Goal: Information Seeking & Learning: Understand process/instructions

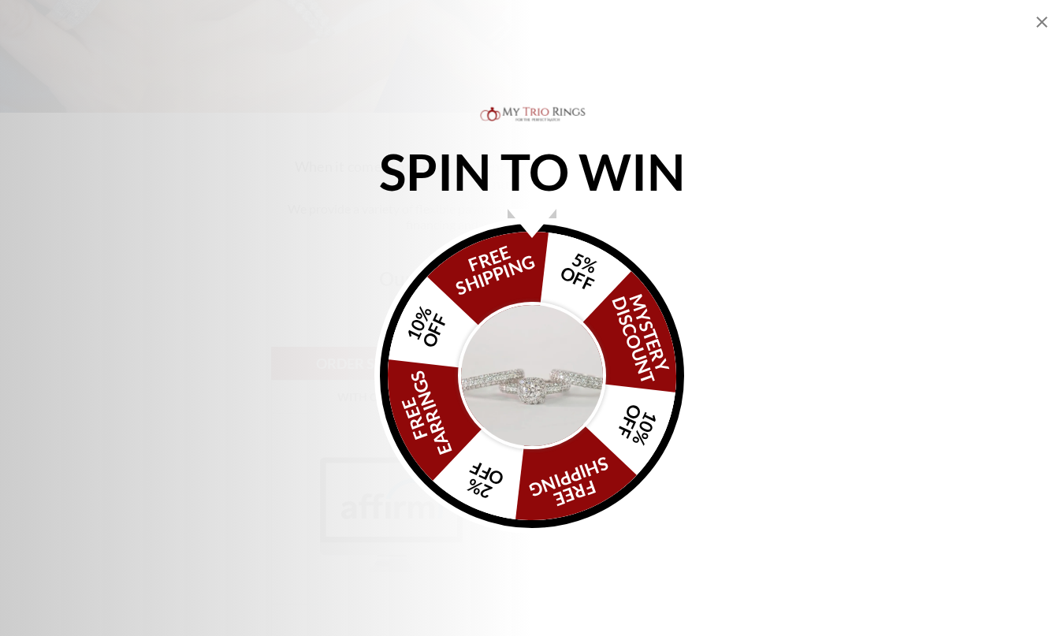
click at [1039, 17] on icon "Close popup" at bounding box center [1041, 22] width 19 height 19
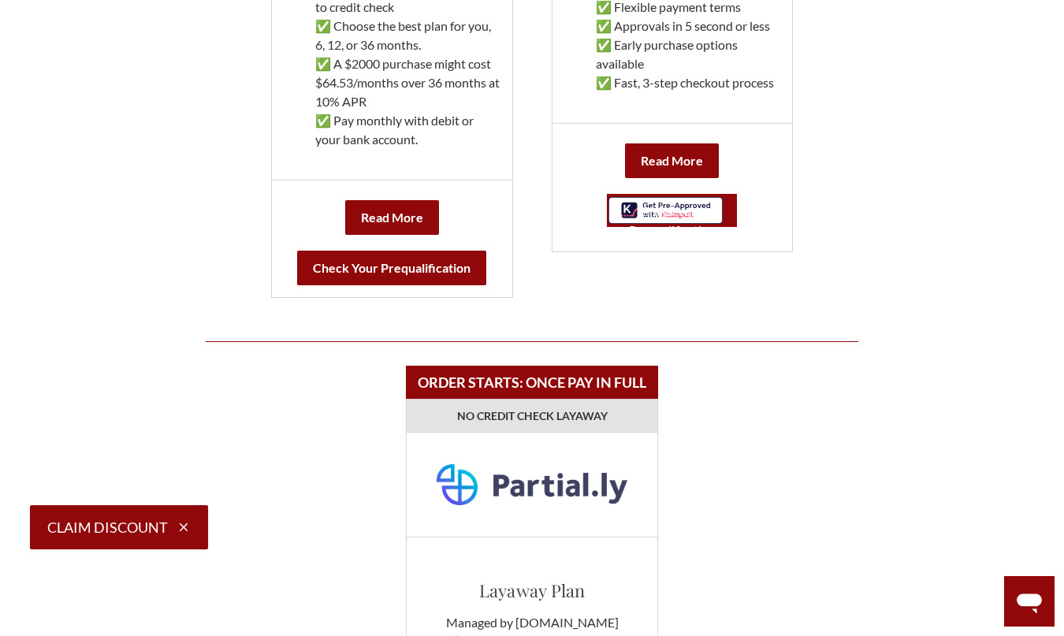
scroll to position [1103, 0]
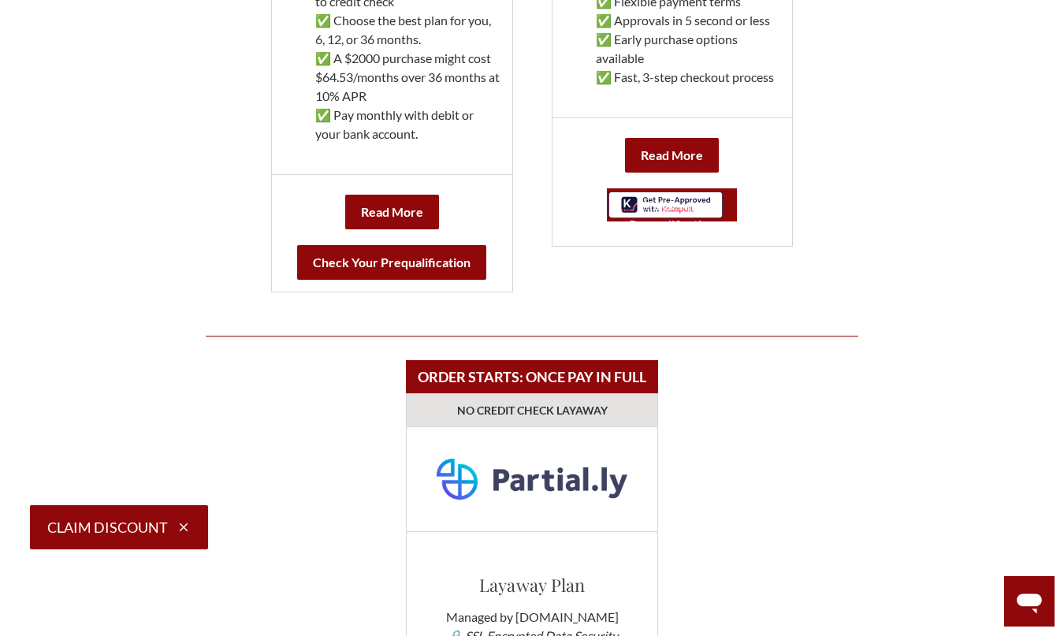
click at [692, 203] on link "Check Your Prequalification" at bounding box center [672, 204] width 130 height 33
click at [734, 217] on link "Check Your Prequalification" at bounding box center [672, 204] width 130 height 33
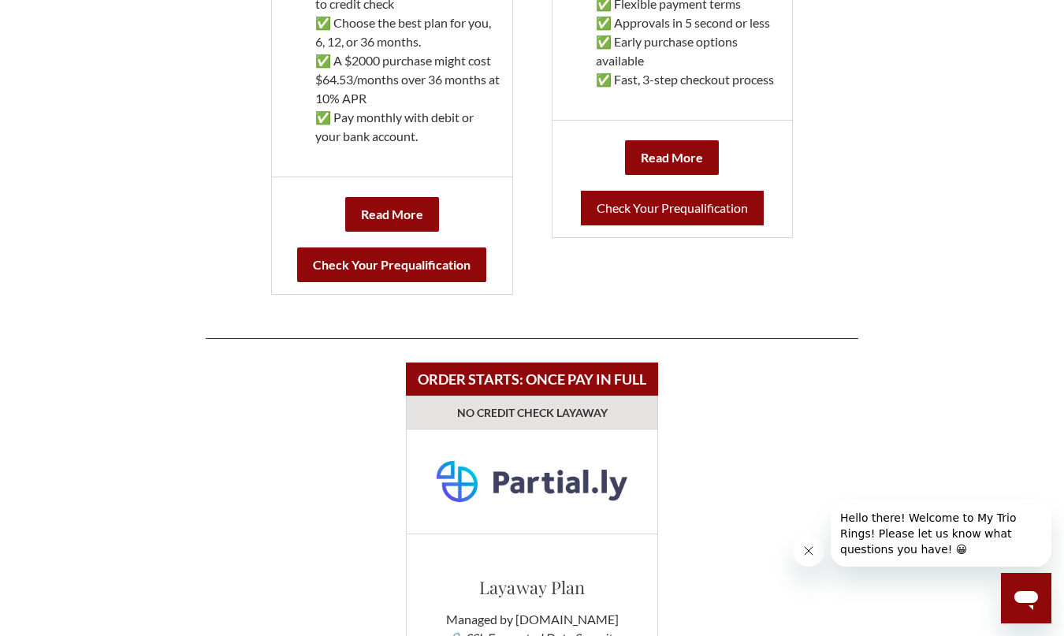
click at [646, 213] on link "Check Your Prequalification" at bounding box center [672, 208] width 183 height 35
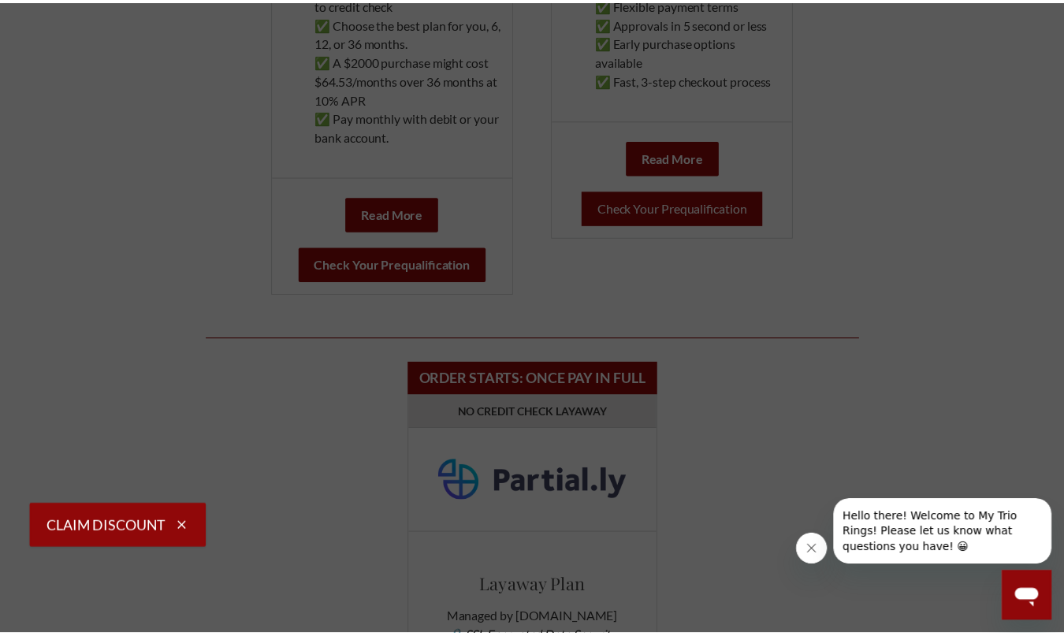
scroll to position [1101, 0]
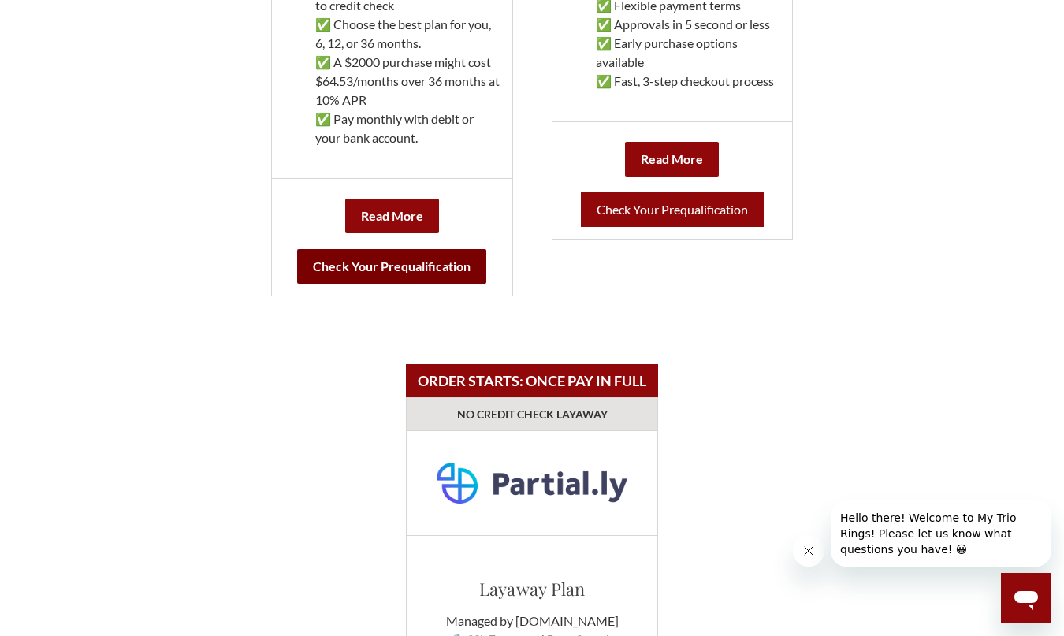
click at [381, 271] on b "Check Your Prequalification" at bounding box center [391, 266] width 189 height 35
click at [441, 266] on b "Check Your Prequalification" at bounding box center [391, 266] width 189 height 35
click at [683, 210] on link "Check Your Prequalification" at bounding box center [672, 209] width 183 height 35
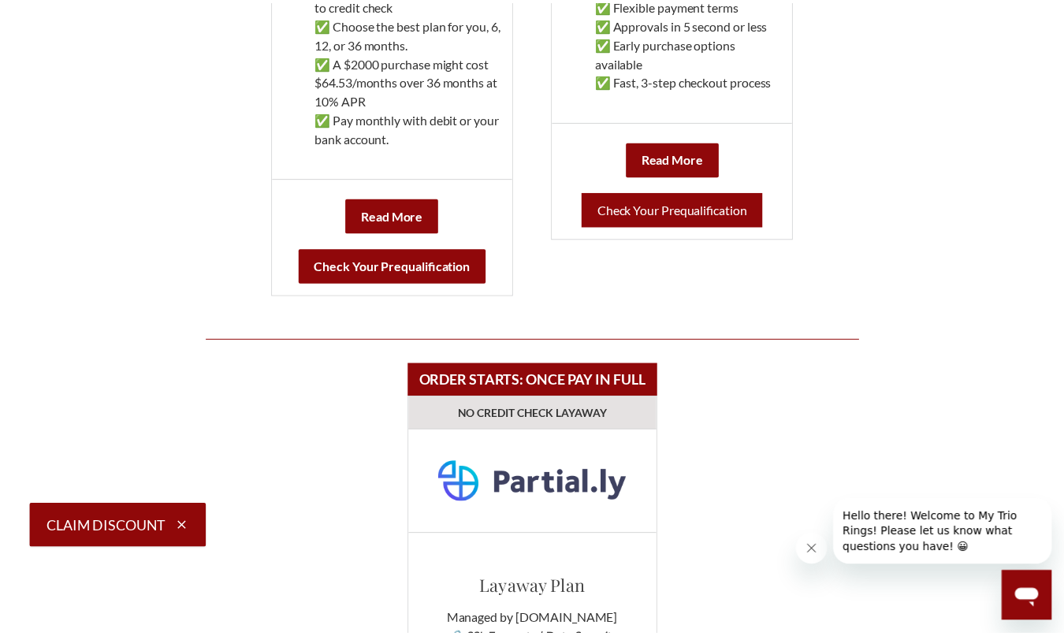
scroll to position [1099, 0]
